Goal: Information Seeking & Learning: Learn about a topic

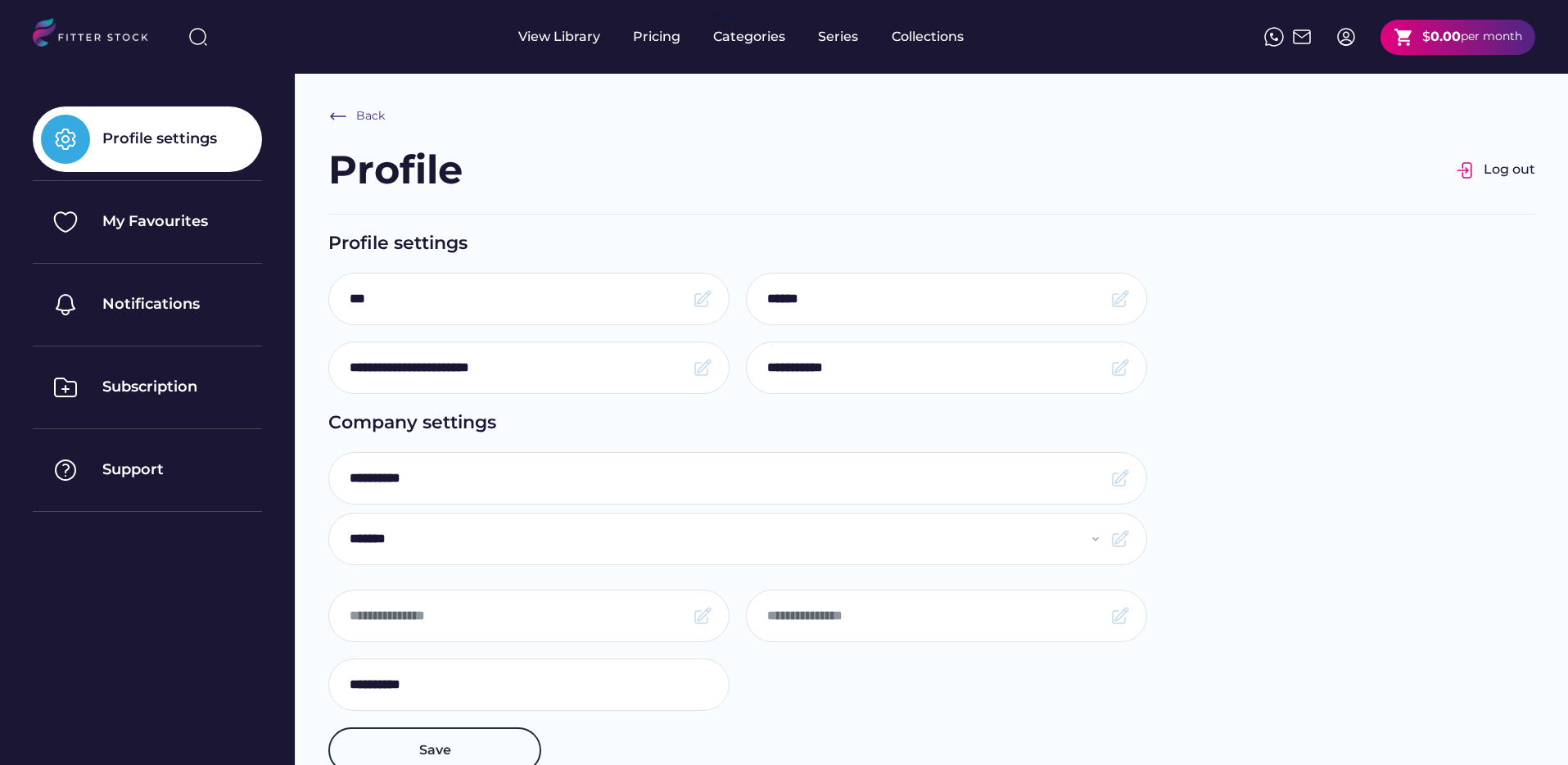
click at [1515, 41] on div "per month" at bounding box center [1491, 36] width 62 height 16
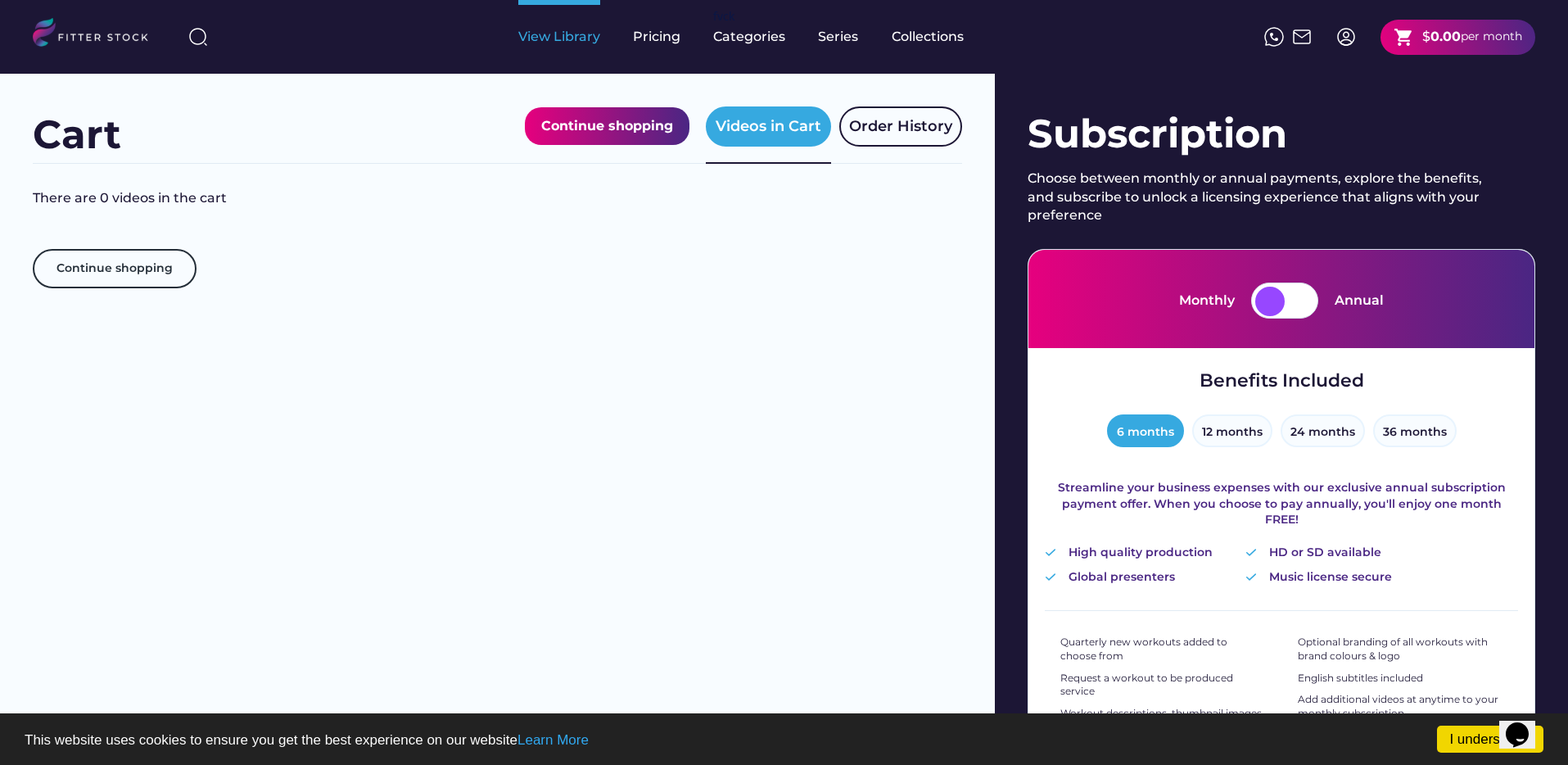
click at [574, 30] on div "View Library" at bounding box center [558, 36] width 82 height 18
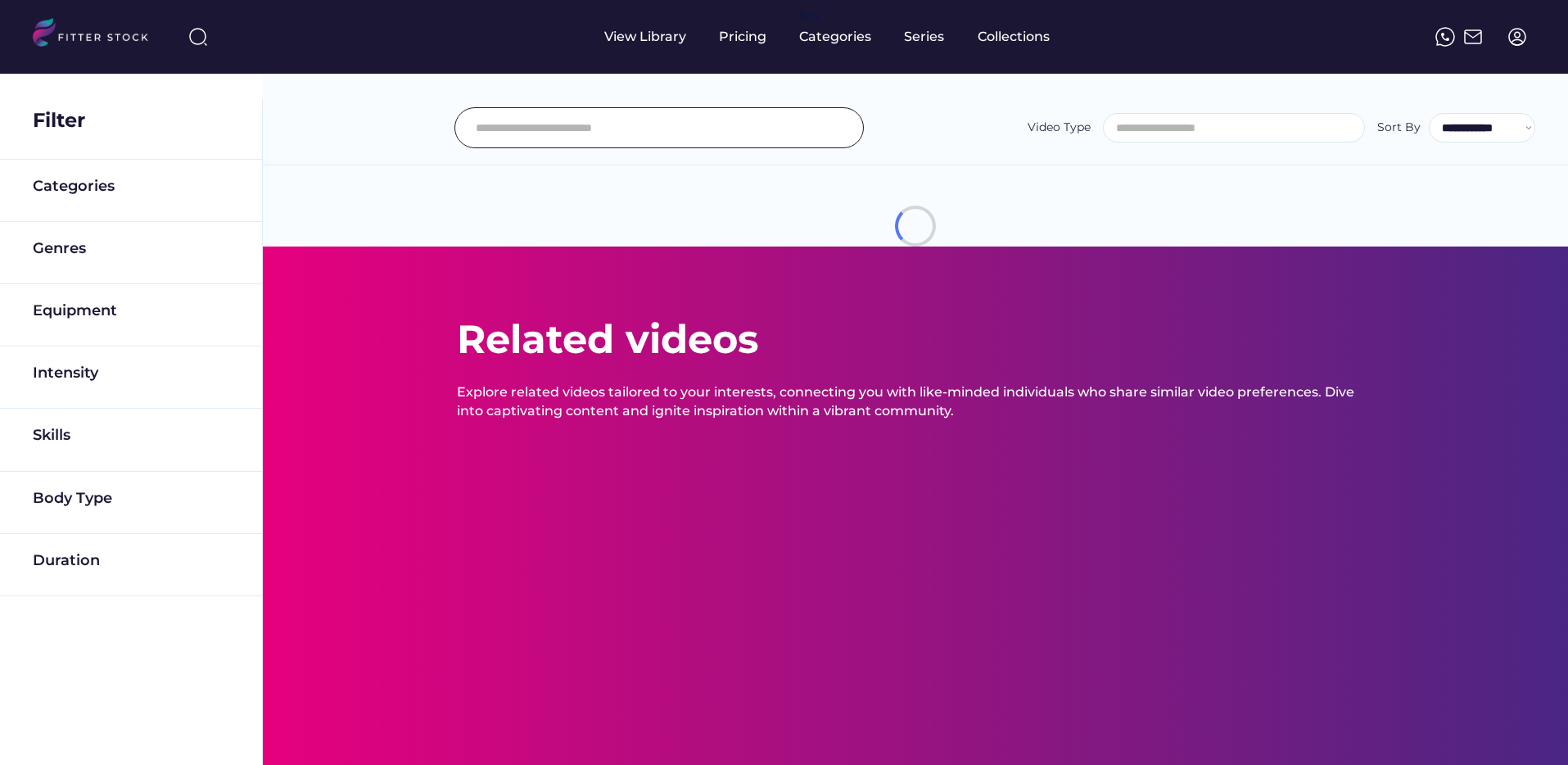
select select
select select "**********"
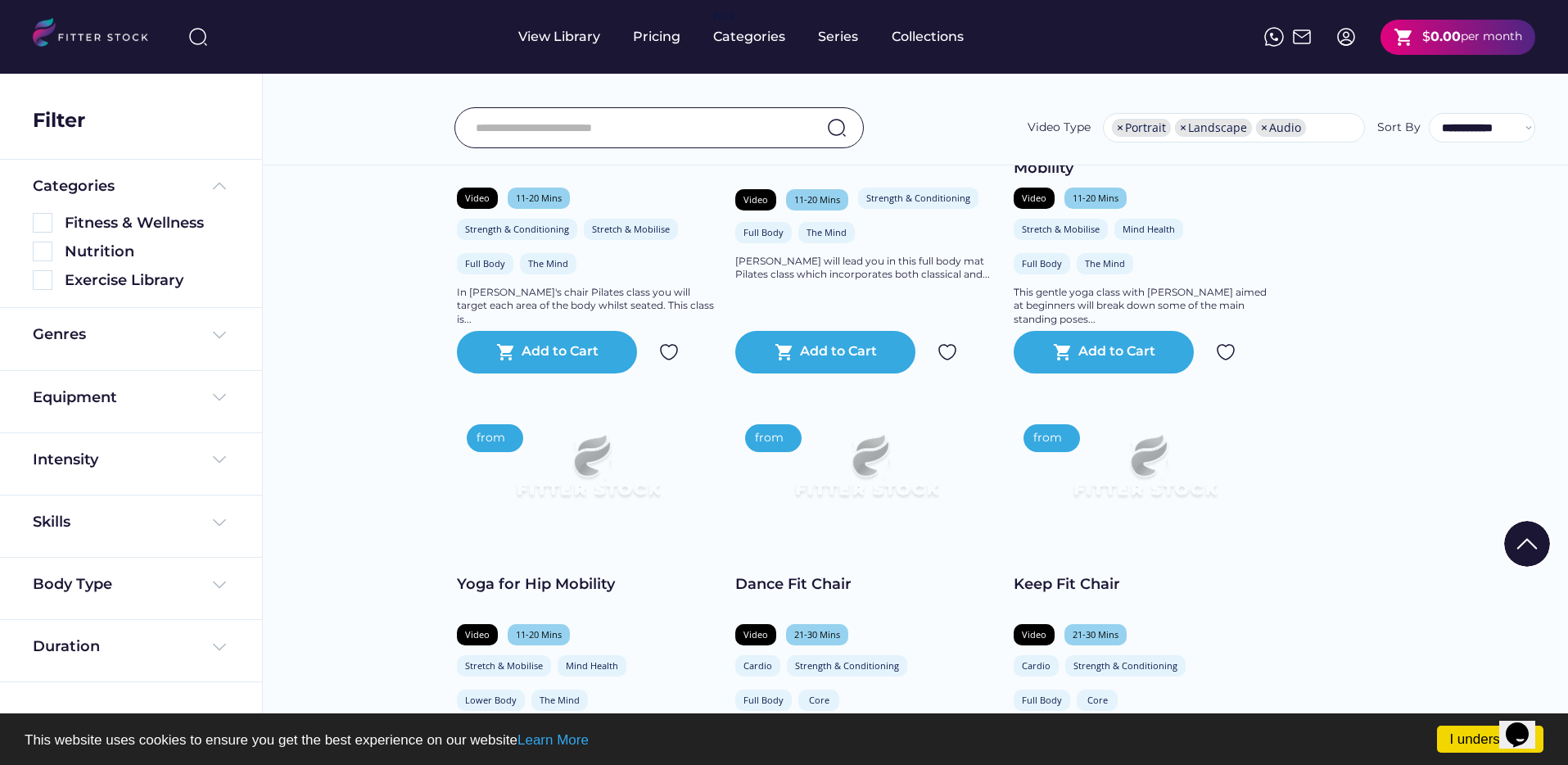
scroll to position [370, 0]
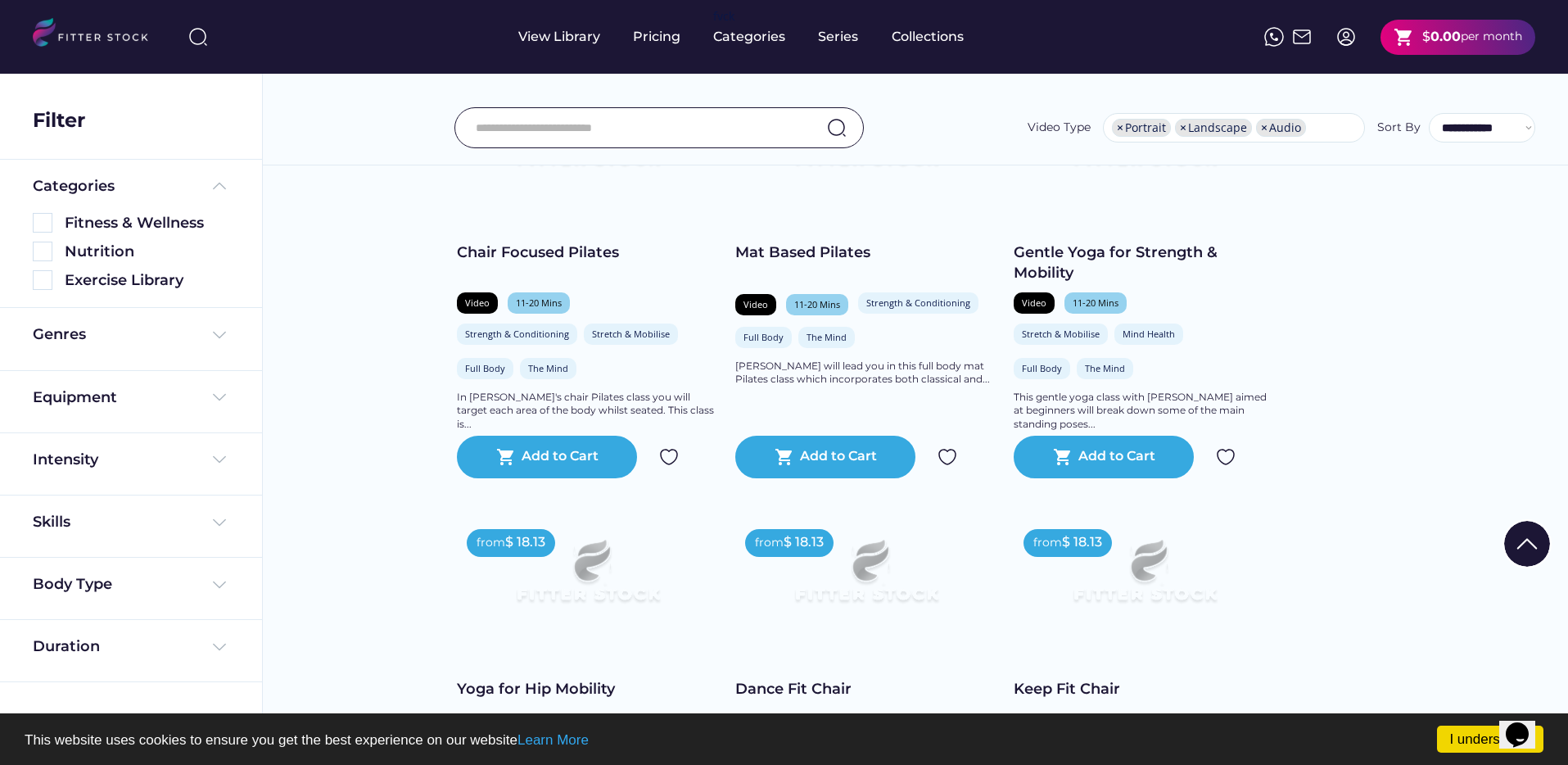
click at [805, 263] on div "Mat Based Pilates" at bounding box center [866, 253] width 262 height 20
